Goal: Task Accomplishment & Management: Manage account settings

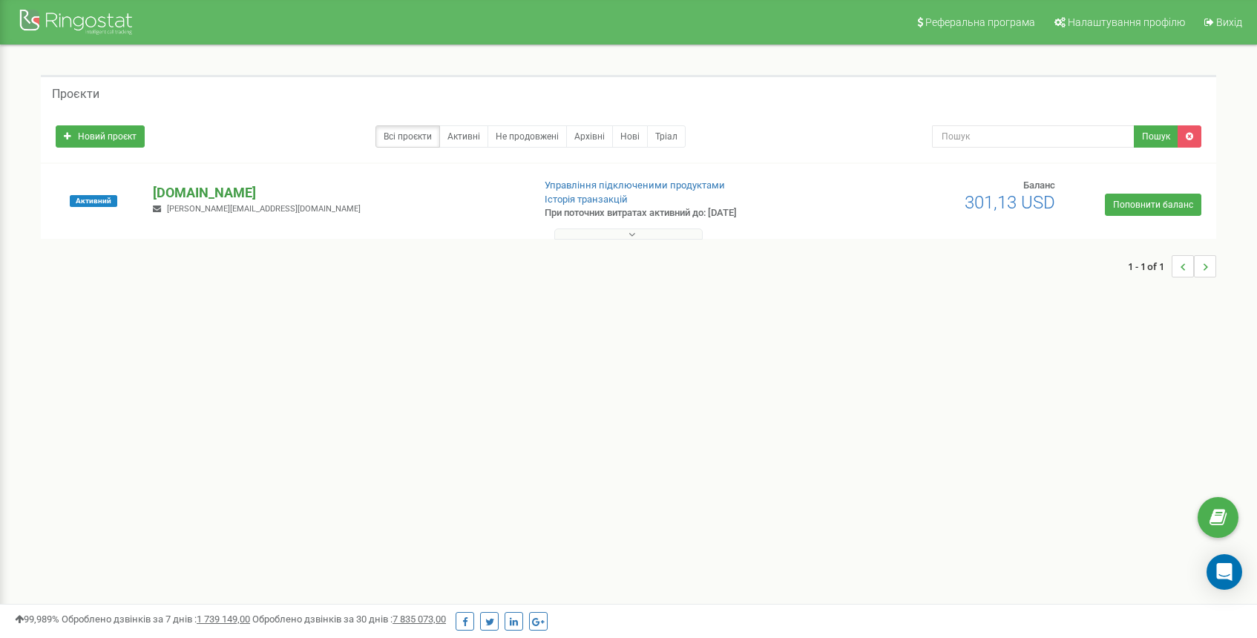
click at [187, 191] on p "[DOMAIN_NAME]" at bounding box center [336, 192] width 367 height 19
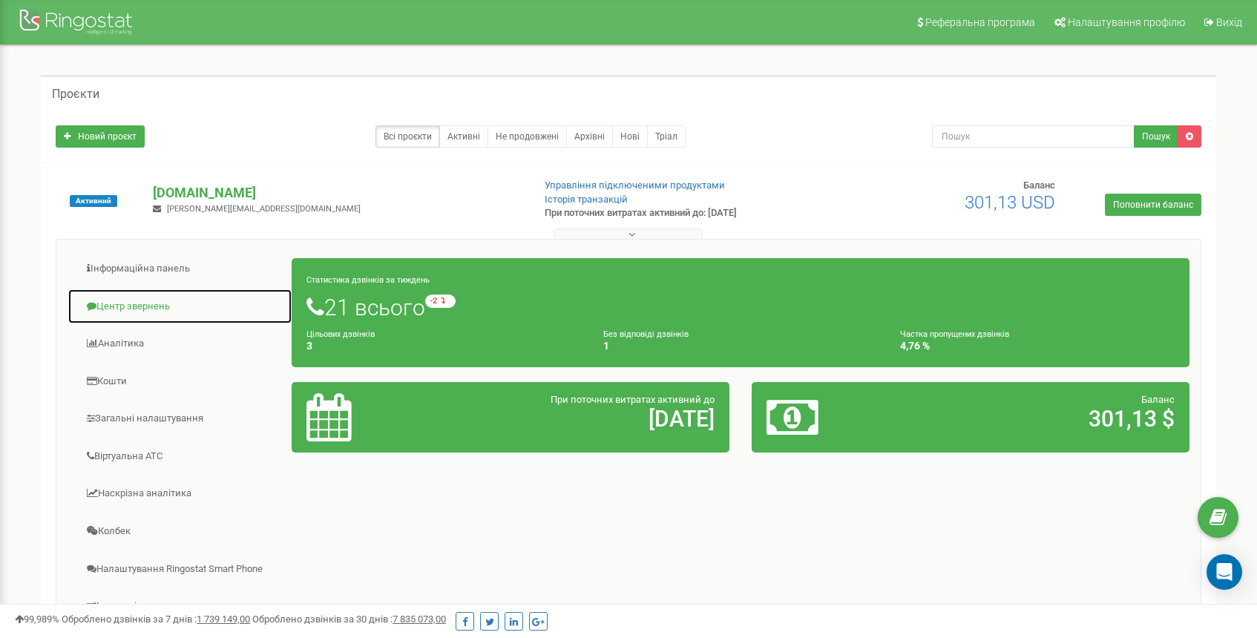
click at [136, 304] on link "Центр звернень" at bounding box center [180, 307] width 225 height 36
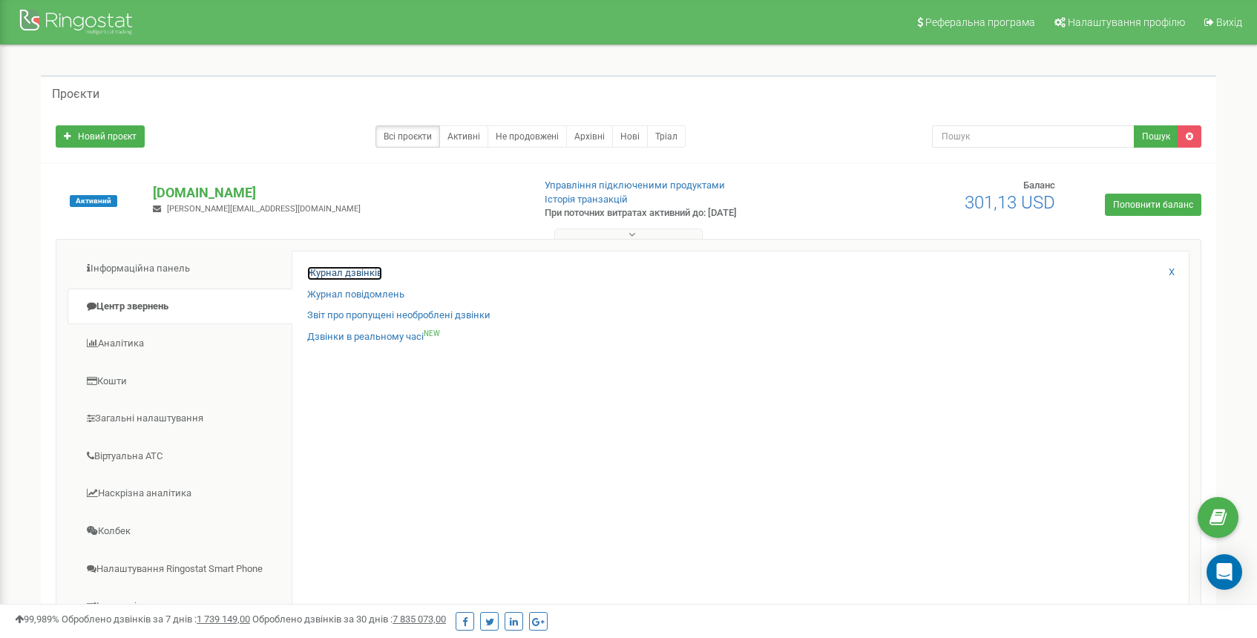
click at [309, 273] on link "Журнал дзвінків" at bounding box center [344, 273] width 75 height 14
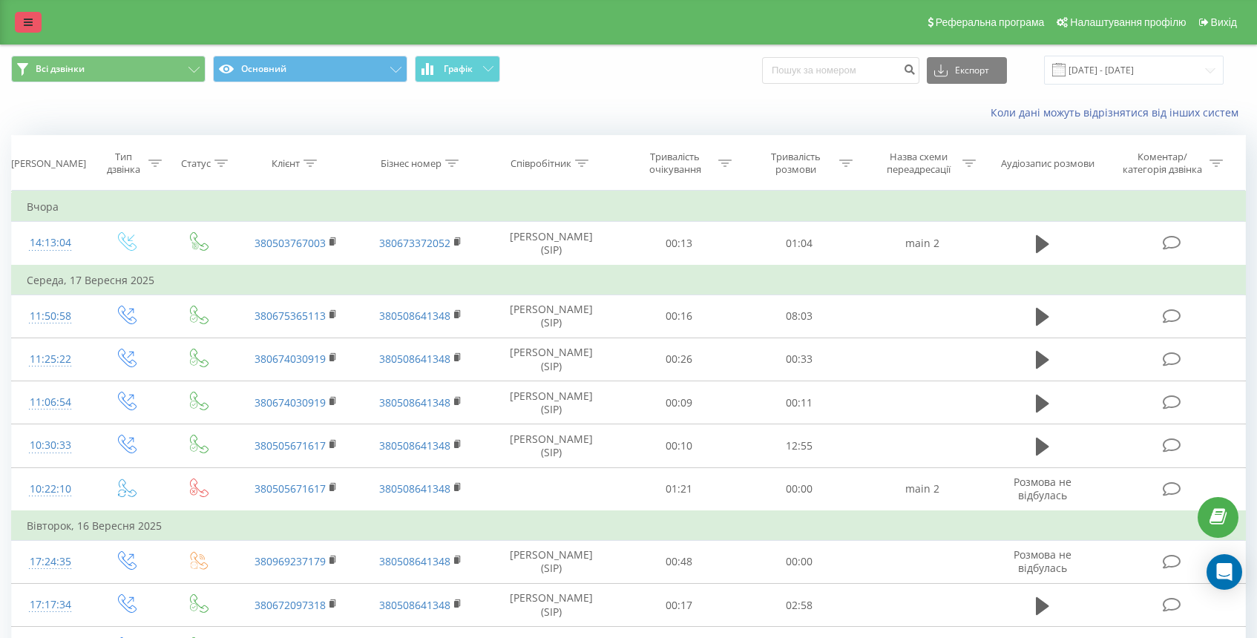
click at [39, 13] on link at bounding box center [28, 22] width 27 height 21
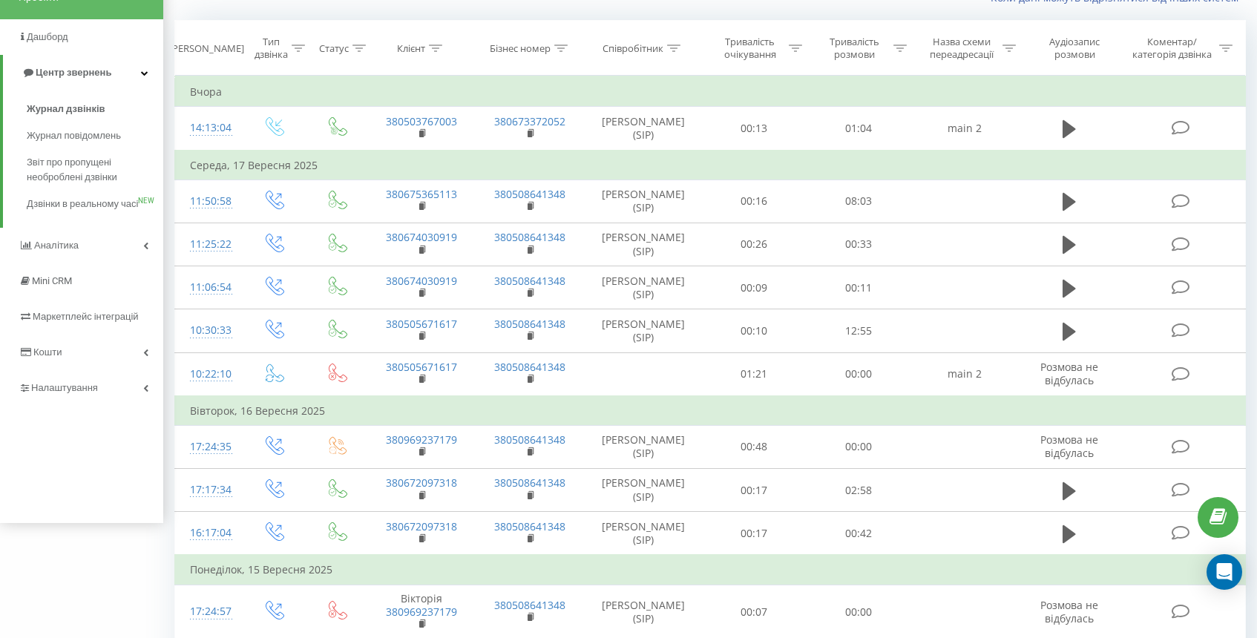
scroll to position [123, 0]
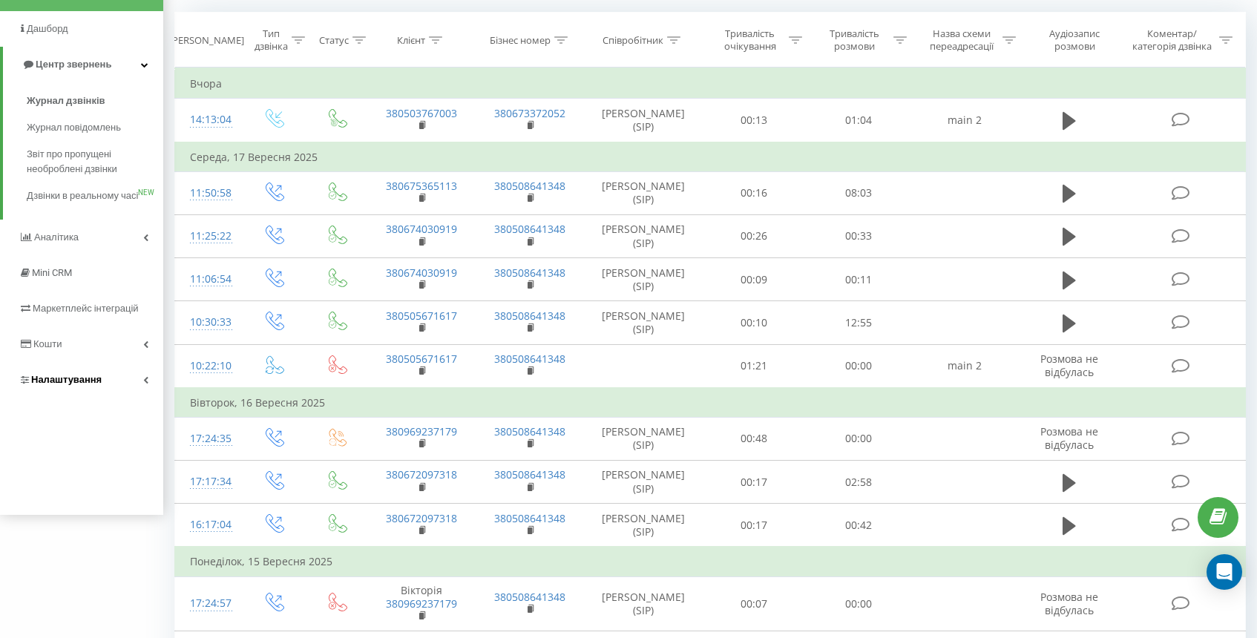
click at [114, 391] on link "Налаштування" at bounding box center [81, 380] width 163 height 36
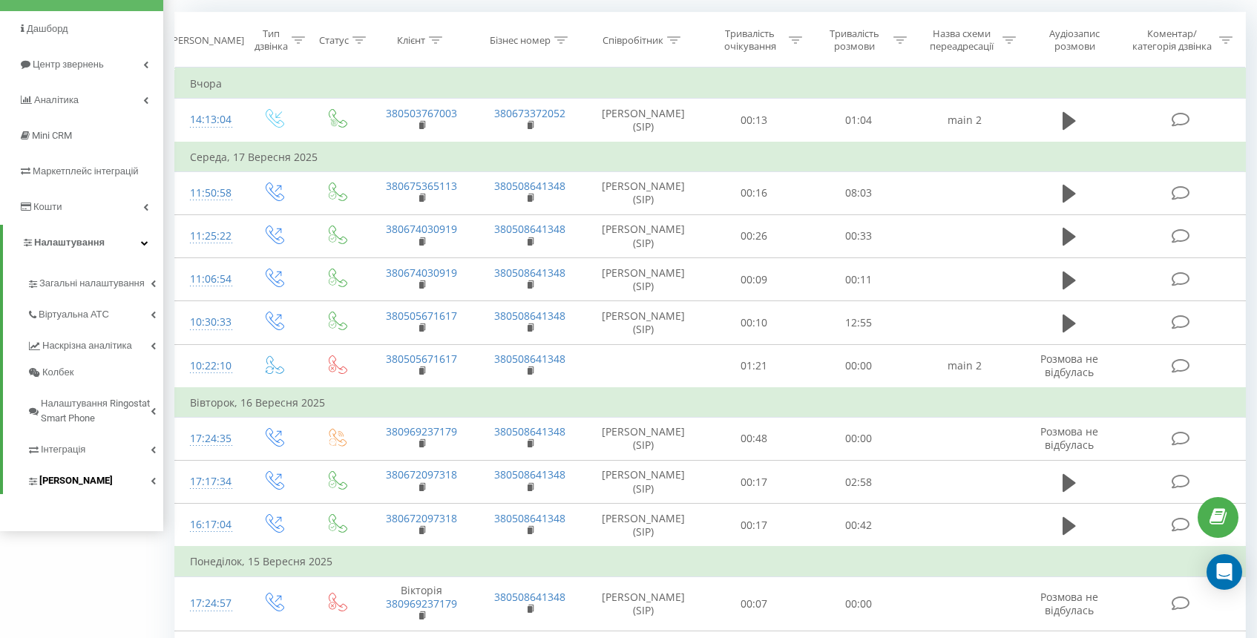
click at [147, 483] on link "[PERSON_NAME]" at bounding box center [95, 478] width 137 height 31
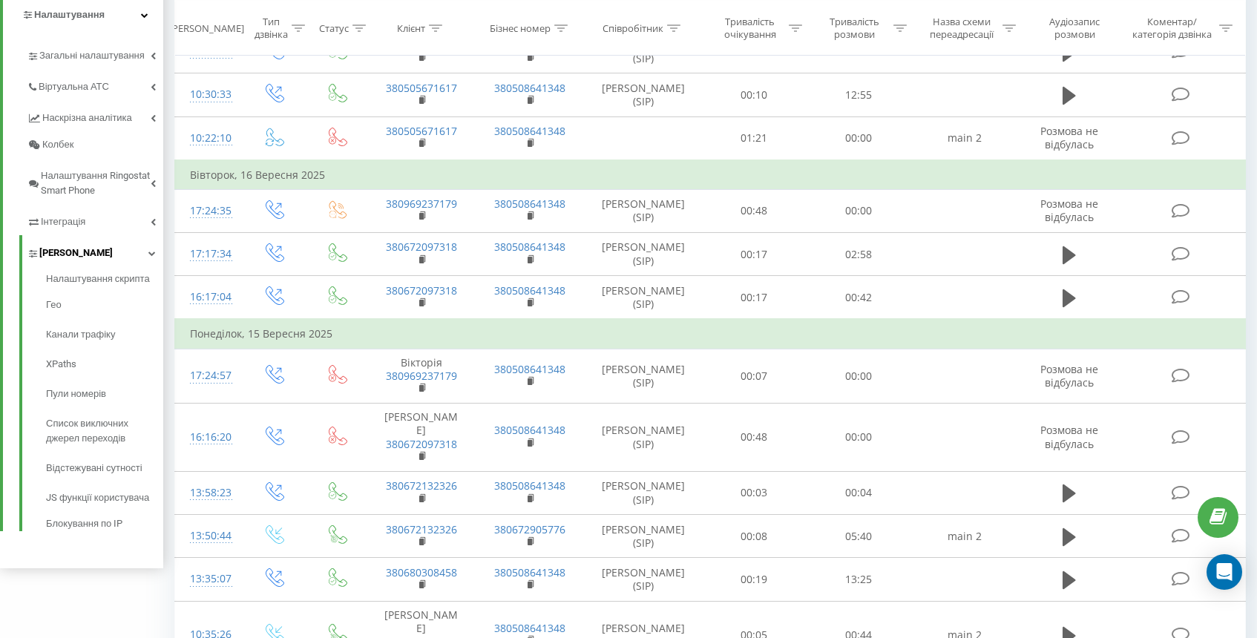
scroll to position [352, 0]
click at [98, 393] on span "Пули номерів" at bounding box center [78, 393] width 65 height 15
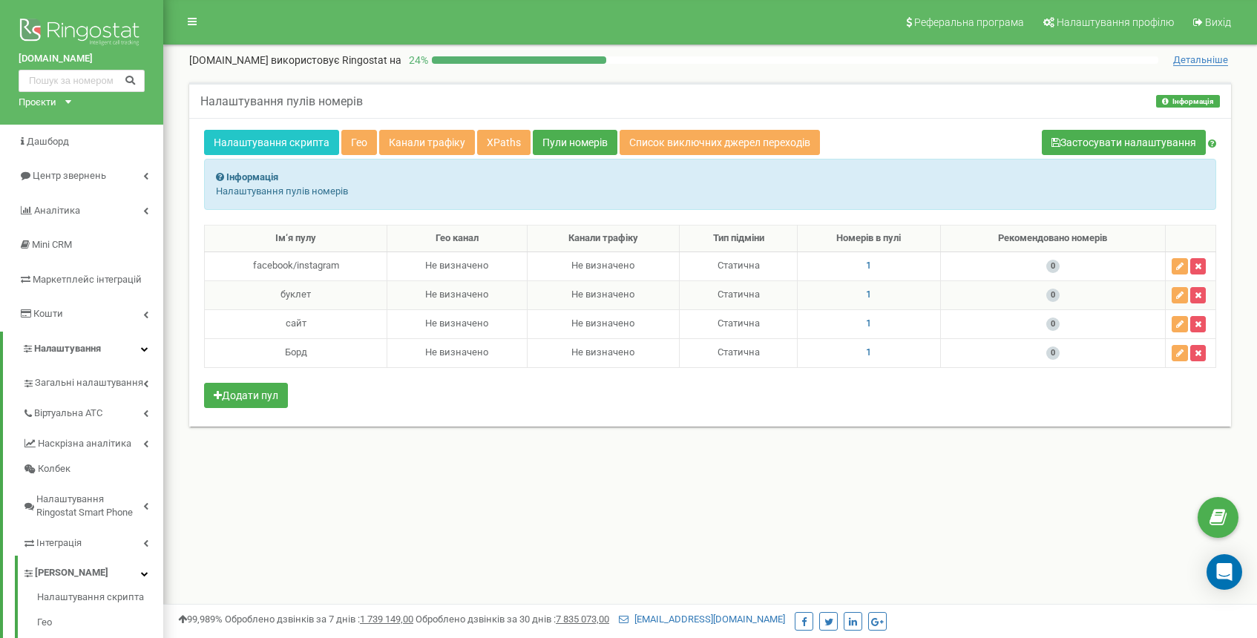
click at [867, 295] on span "1" at bounding box center [868, 294] width 5 height 11
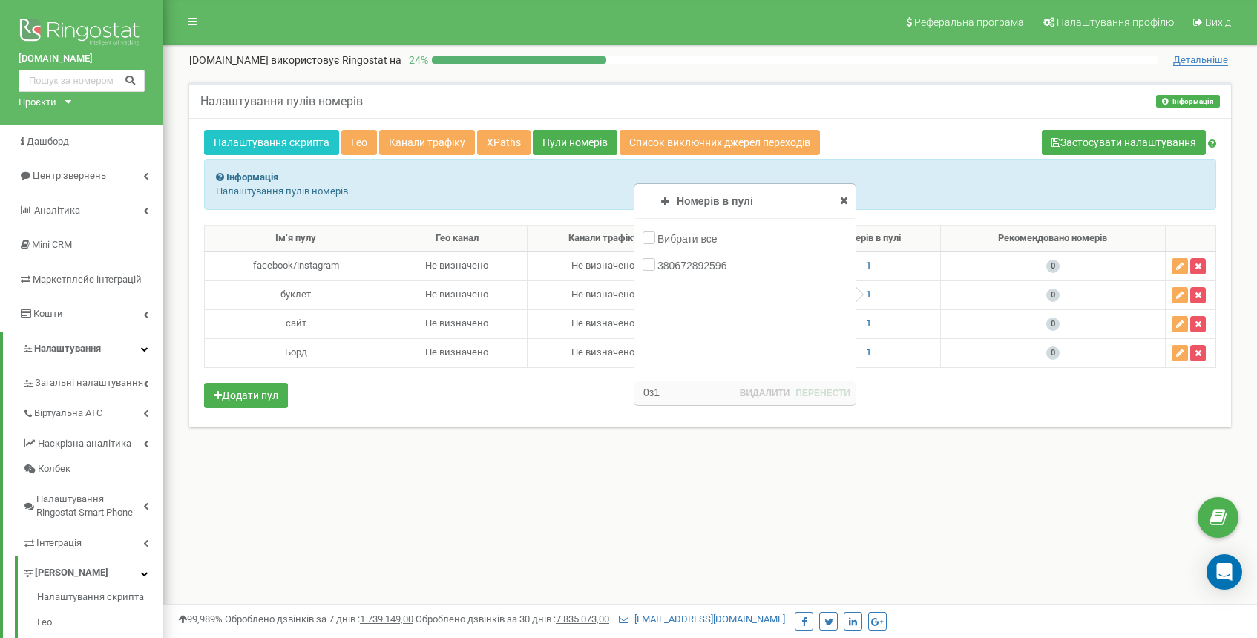
click at [663, 430] on div "Налаштування пулів номерів Інформація Інформація Налаштування пулів номерів Нал…" at bounding box center [710, 263] width 1064 height 363
click at [846, 197] on icon at bounding box center [844, 200] width 8 height 10
